Goal: Information Seeking & Learning: Get advice/opinions

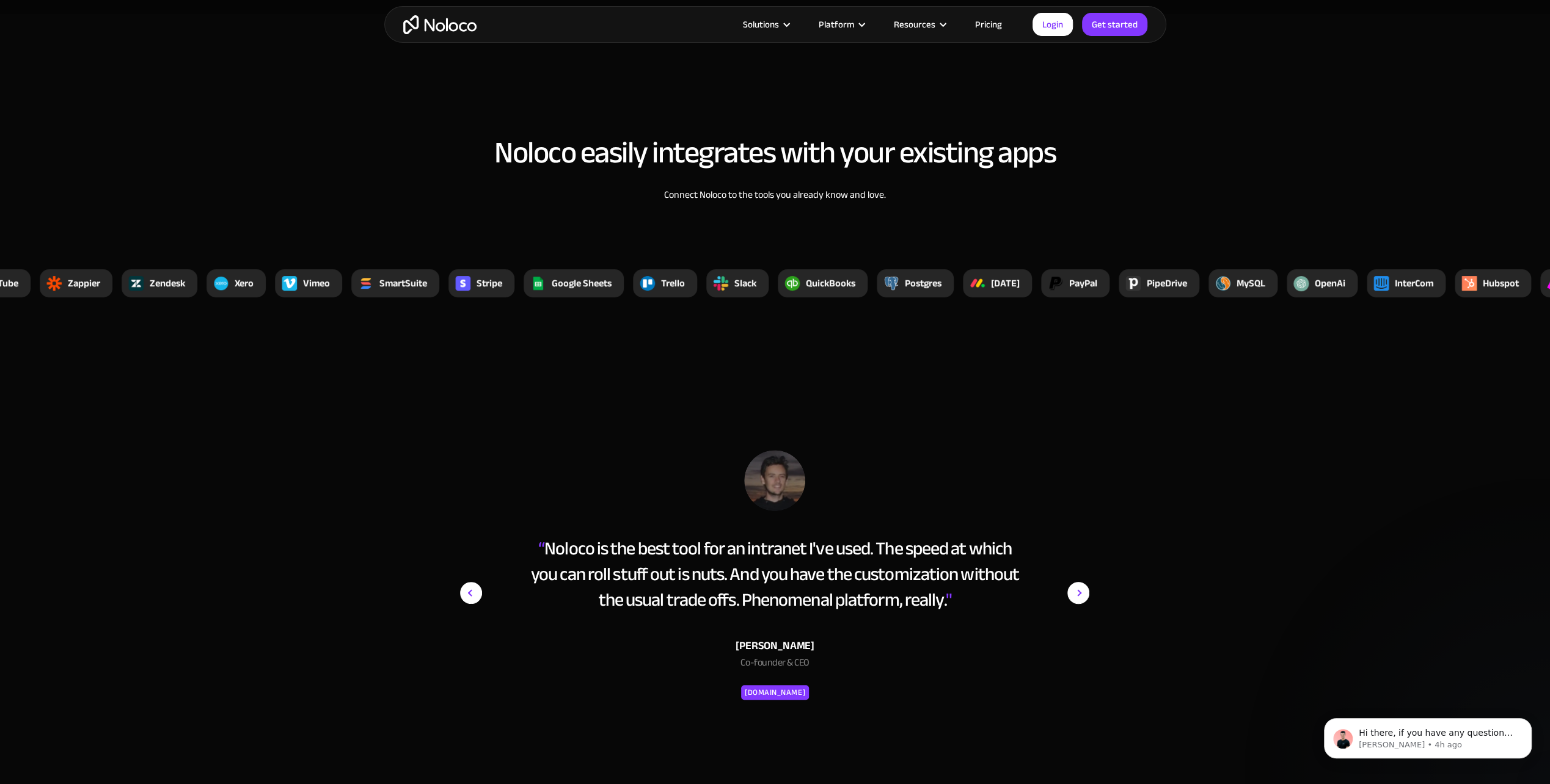
scroll to position [5128, 0]
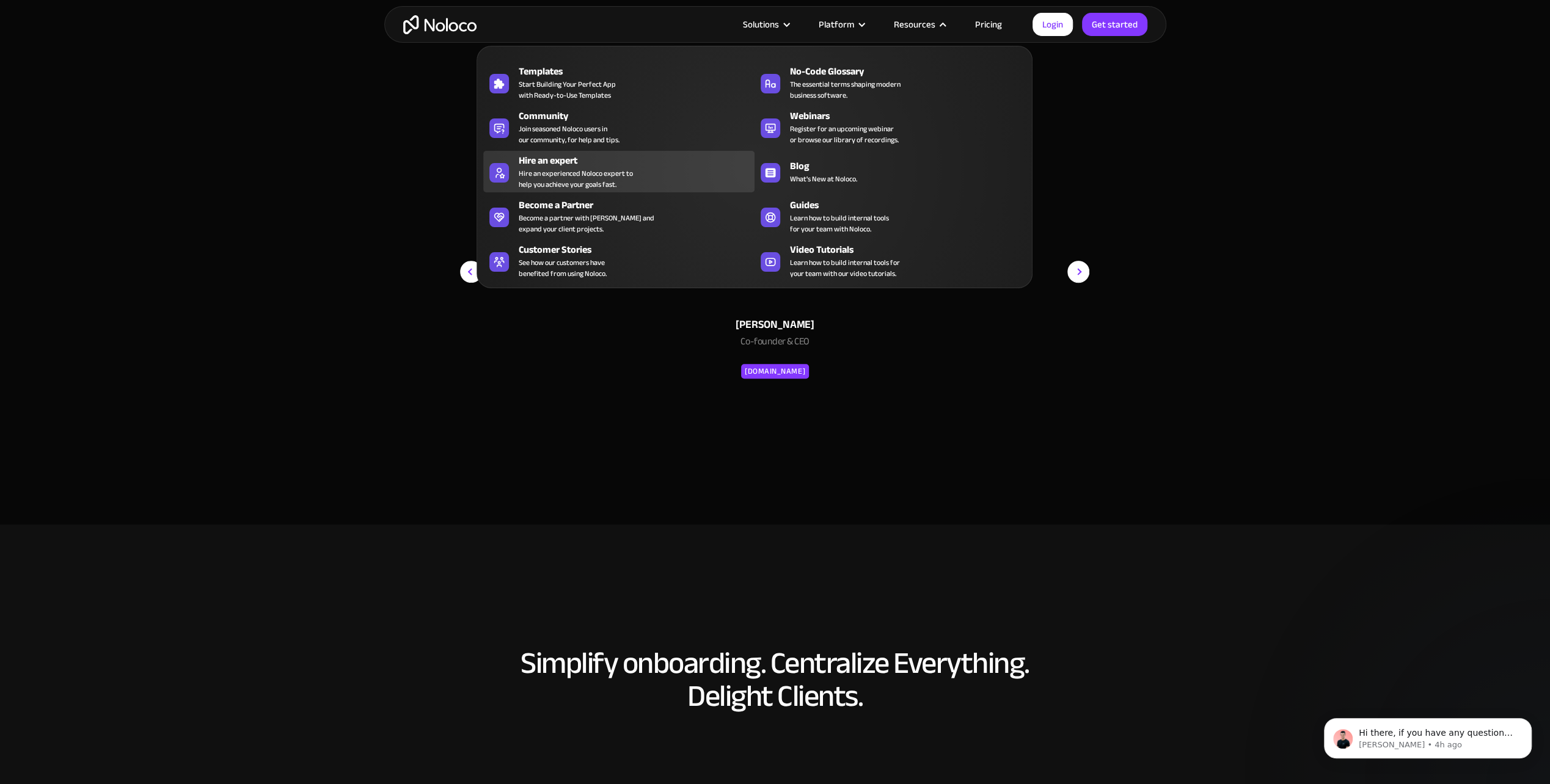
click at [578, 180] on div "Hire an experienced Noloco expert to help you achieve your goals fast." at bounding box center [575, 179] width 114 height 22
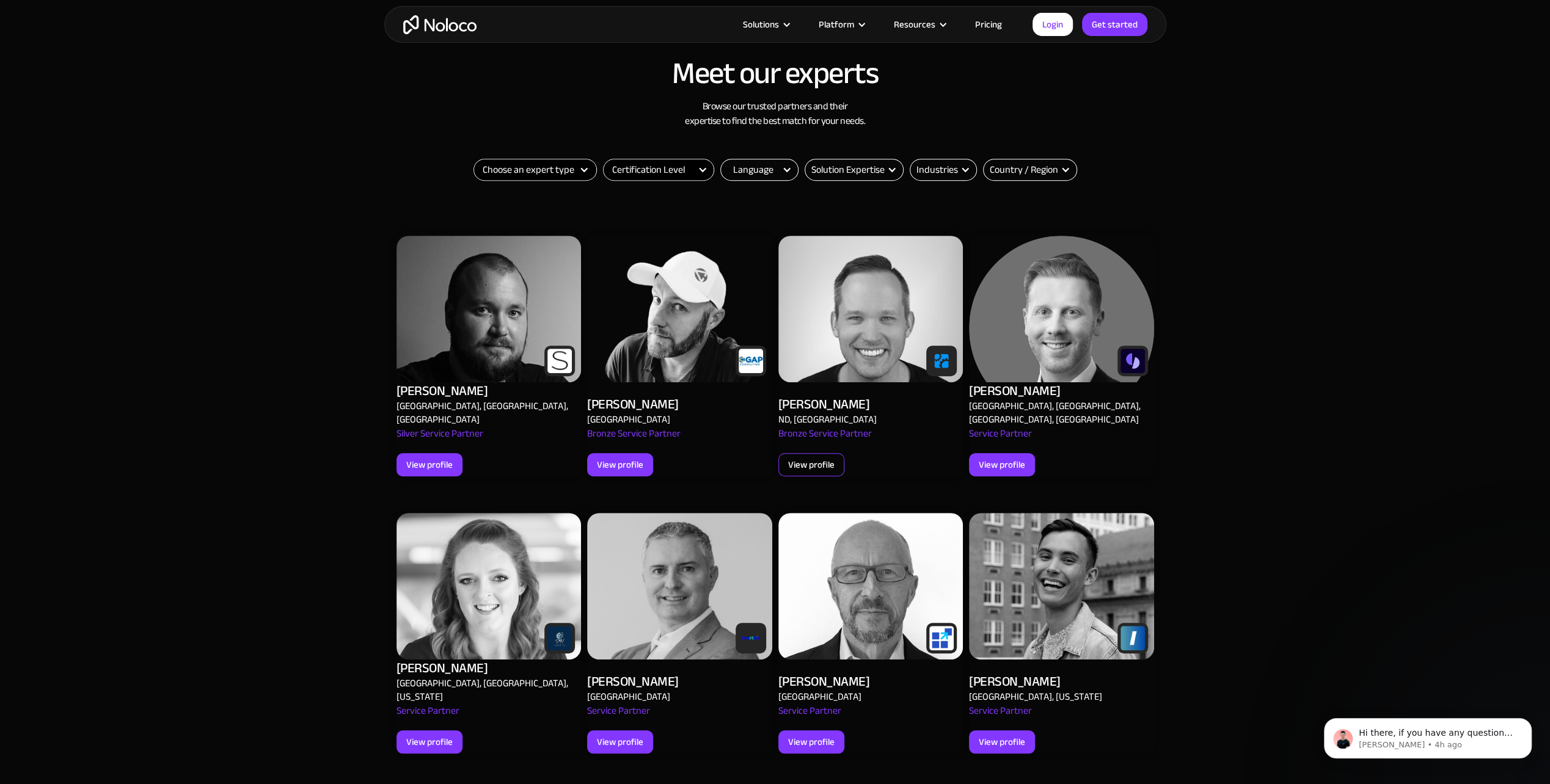
click at [790, 456] on div "View profile" at bounding box center [811, 464] width 46 height 15
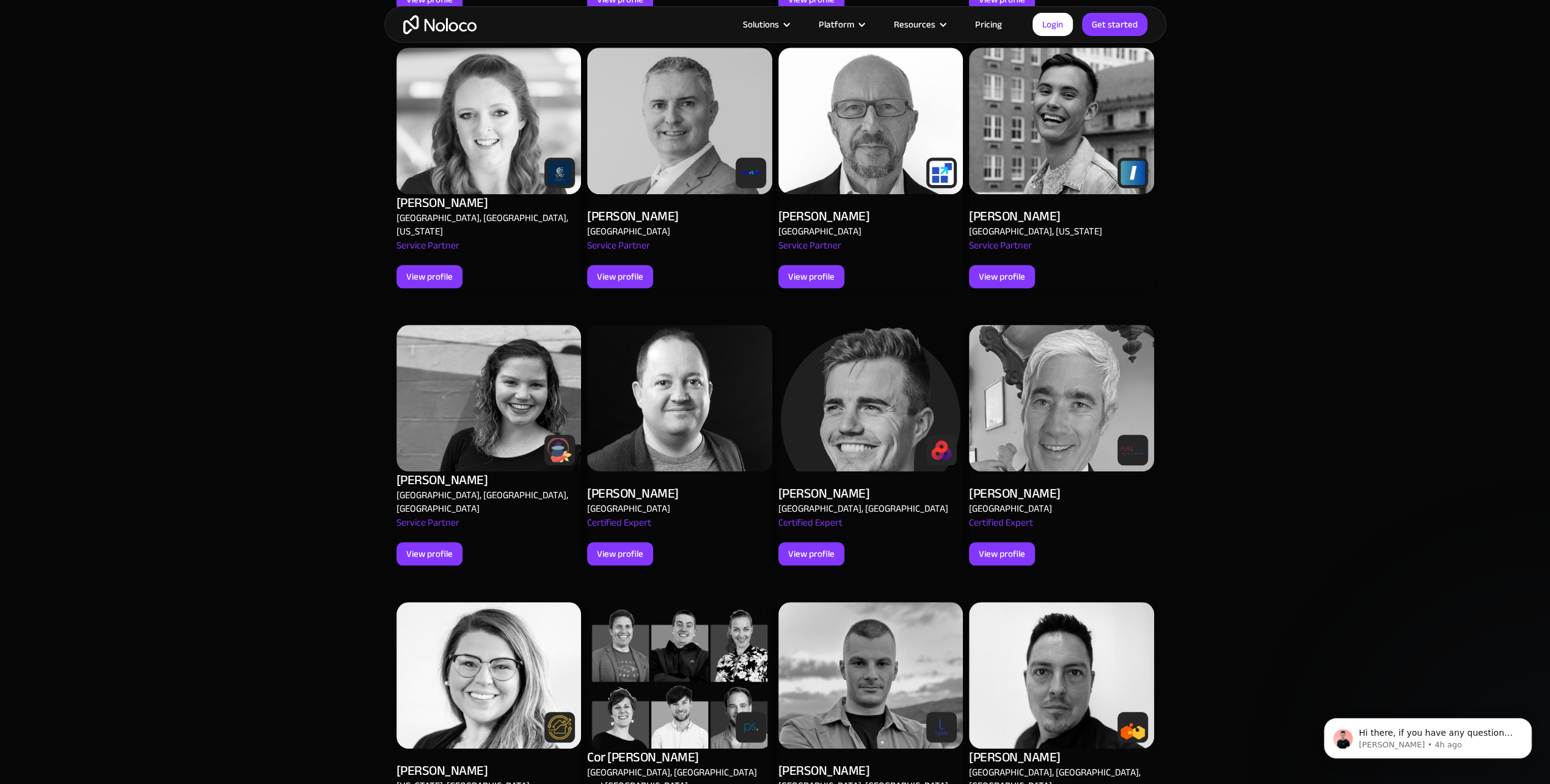
scroll to position [977, 0]
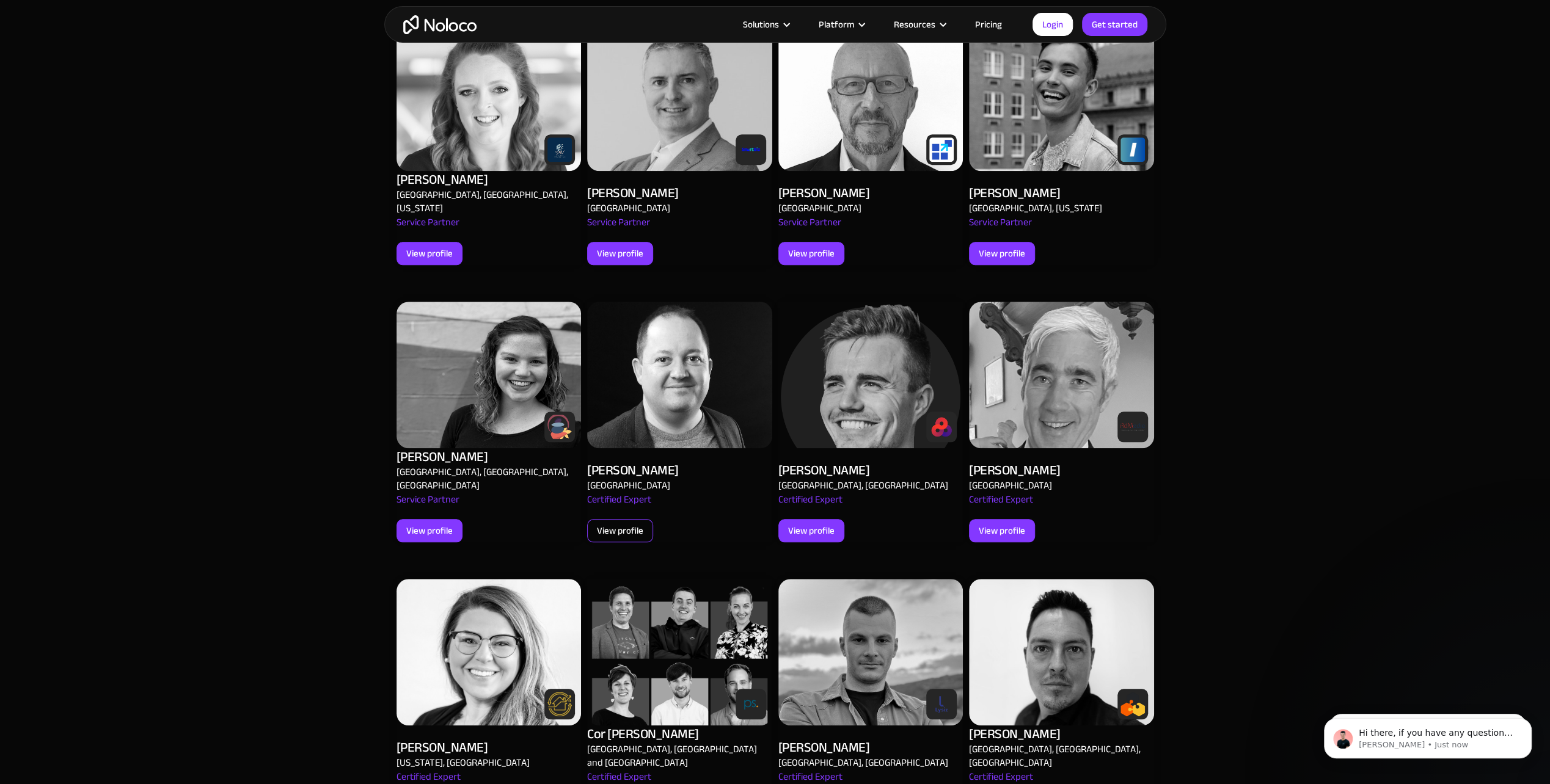
click at [622, 523] on div "View profile" at bounding box center [620, 530] width 46 height 15
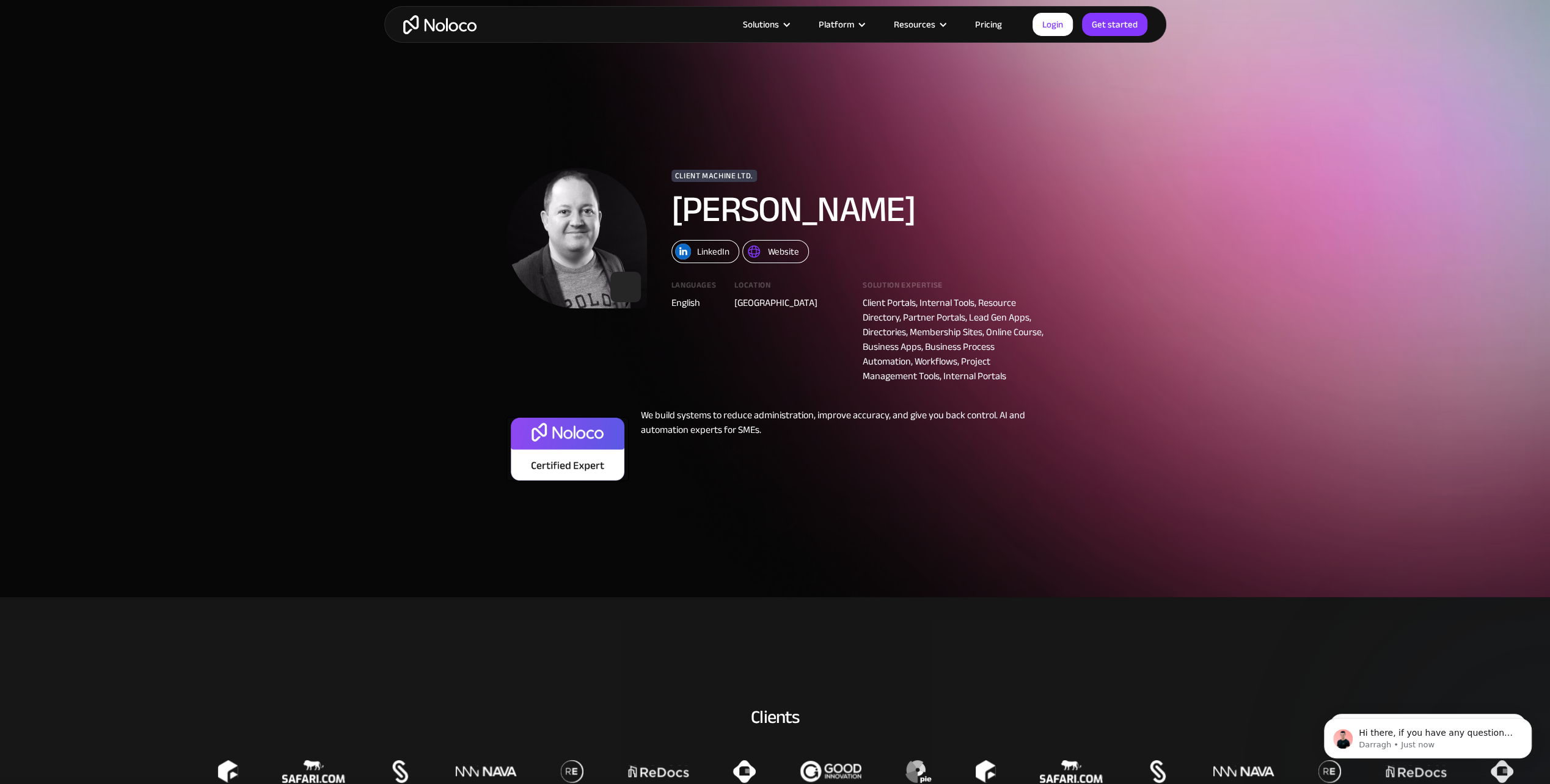
scroll to position [61, 0]
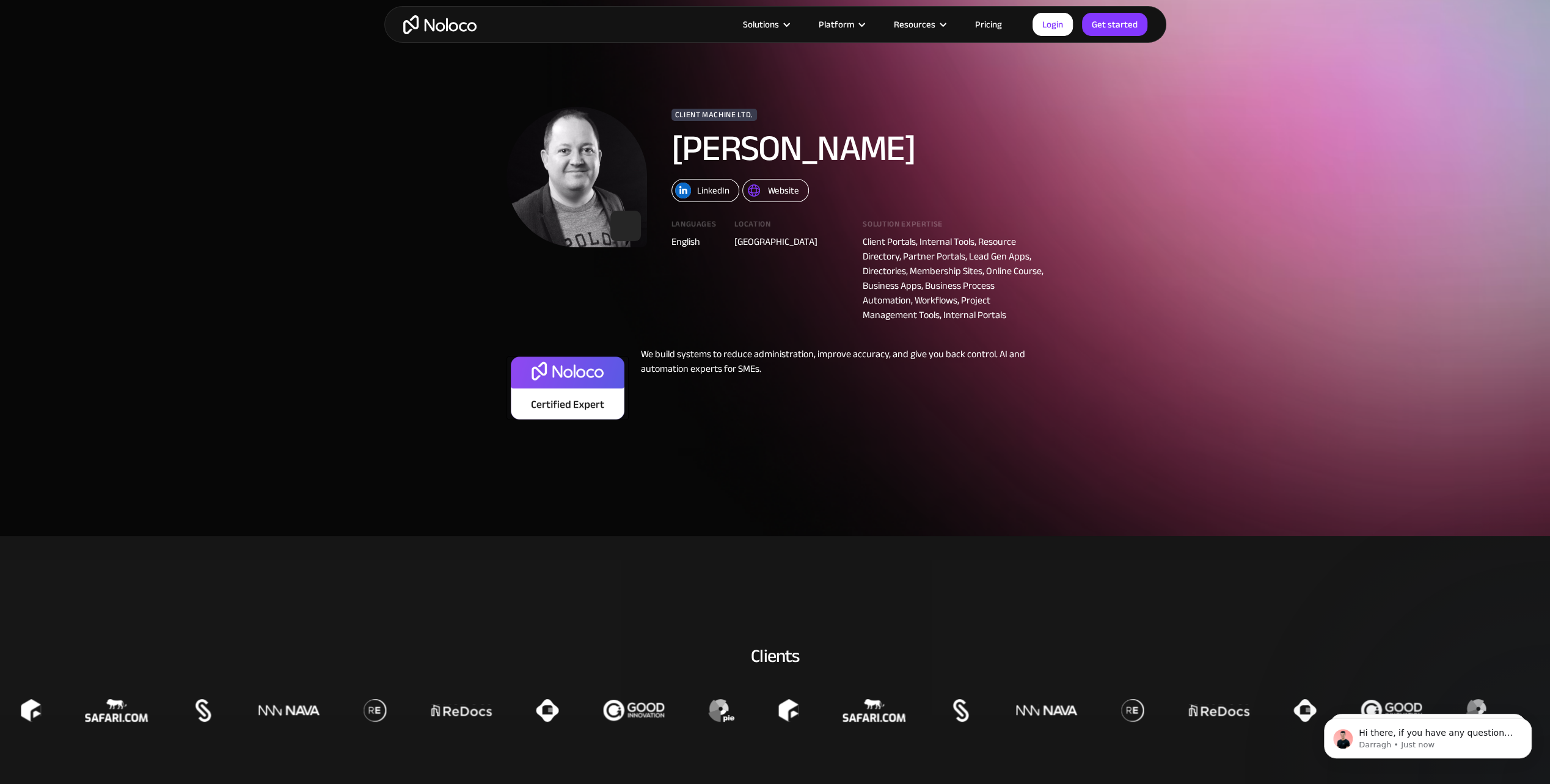
click at [781, 188] on div "Website" at bounding box center [784, 190] width 31 height 15
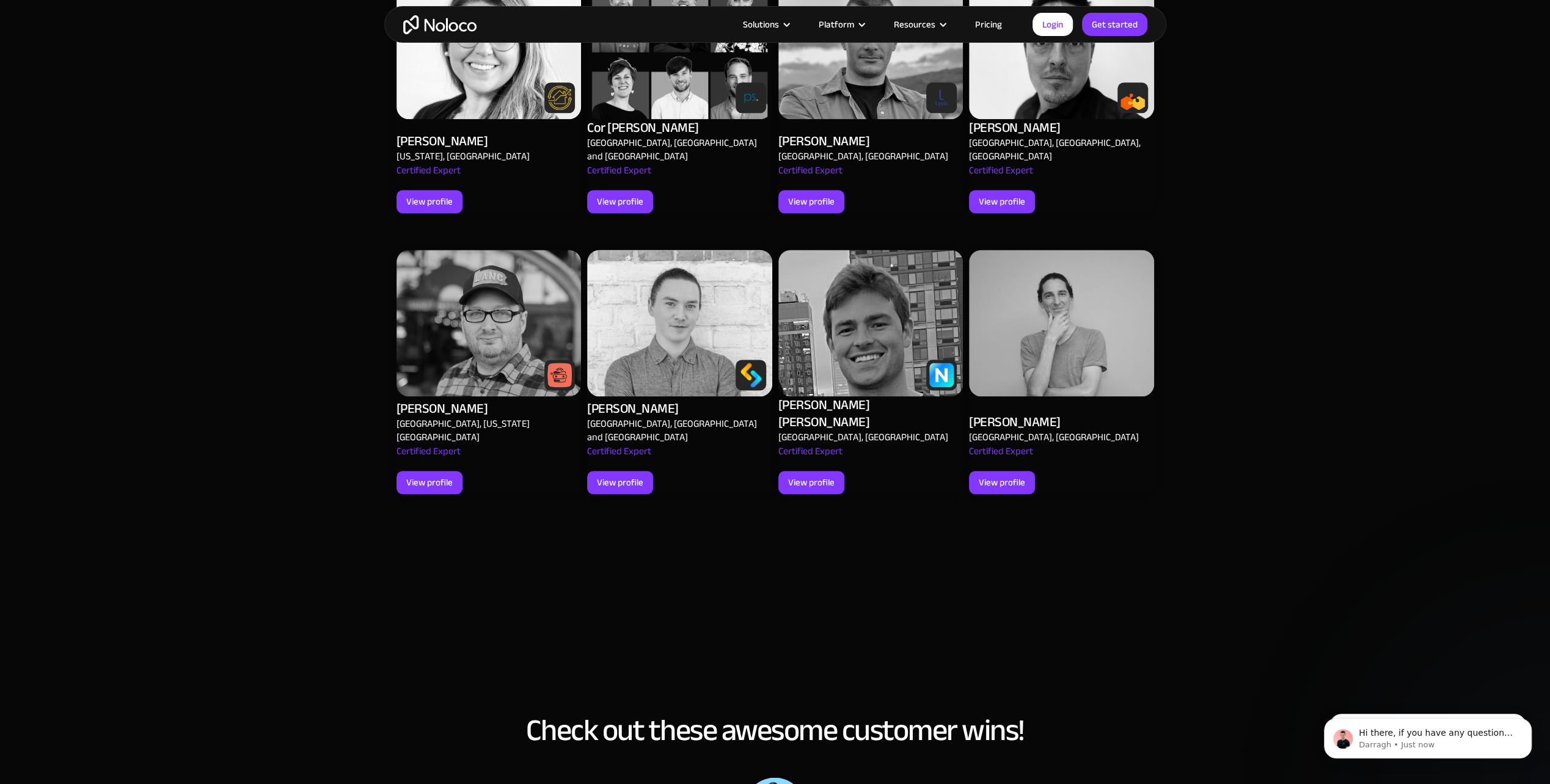
scroll to position [1587, 0]
